Goal: Task Accomplishment & Management: Use online tool/utility

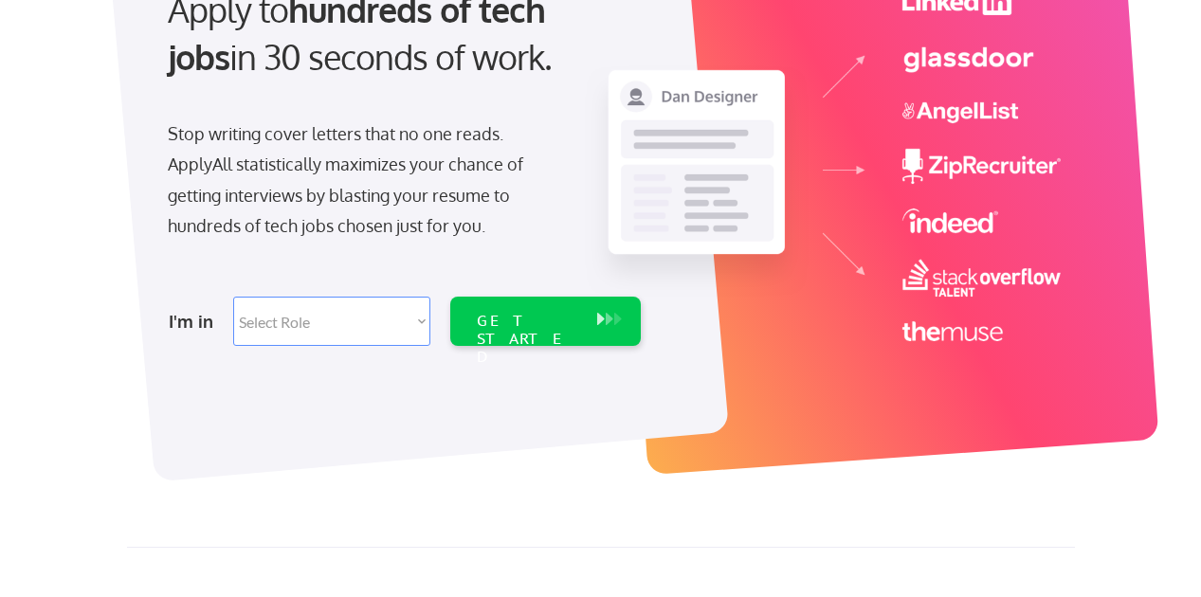
click at [374, 310] on select "Select Role Software Engineering Product Management Customer Success Sales UI/U…" at bounding box center [331, 321] width 197 height 49
select select ""hr_recruiting""
click at [510, 317] on div "GET STARTED" at bounding box center [527, 339] width 101 height 55
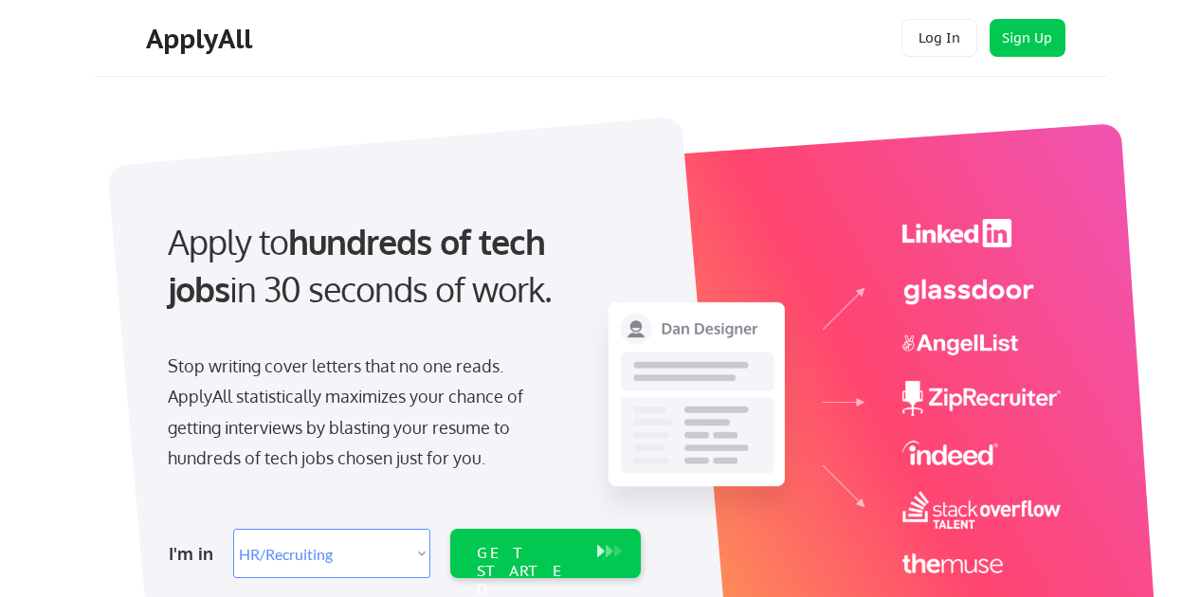
select select ""hr_recruiting""
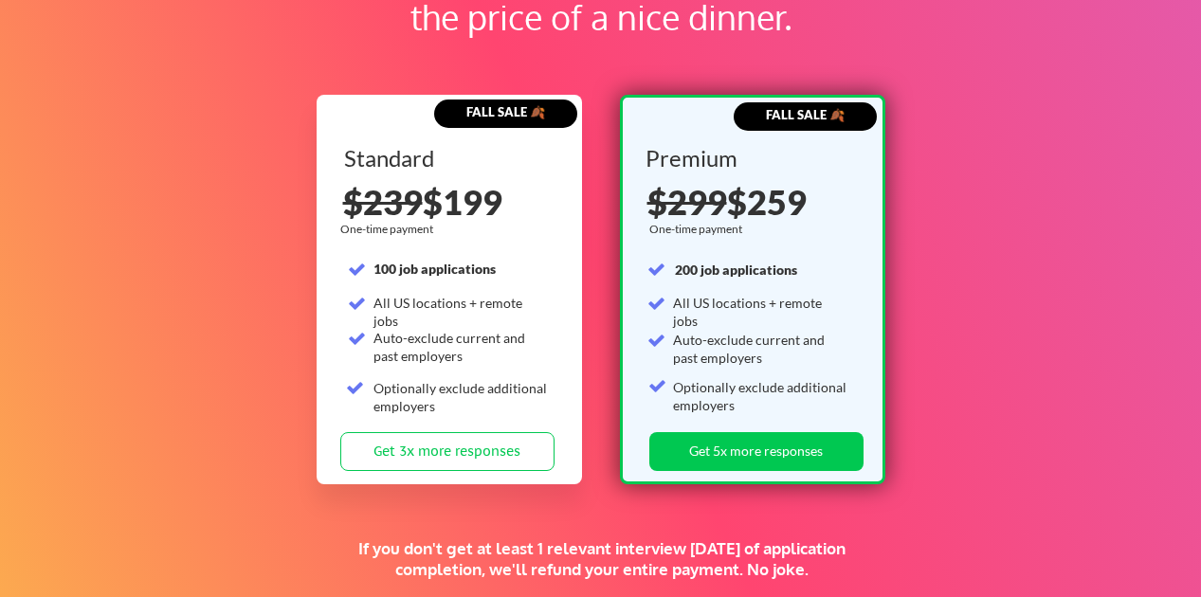
scroll to position [2948, 0]
